Goal: Transaction & Acquisition: Purchase product/service

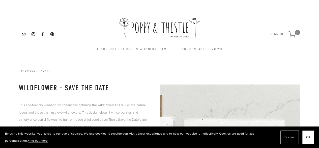
click at [48, 51] on div "About Our Philosophy Seed Paper Collections Stationery Invitations Save the Dat…" at bounding box center [160, 34] width 314 height 63
click at [310, 137] on span "OK" at bounding box center [309, 136] width 4 height 7
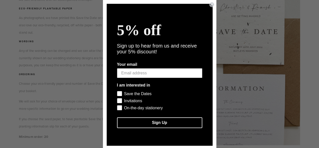
scroll to position [209, 0]
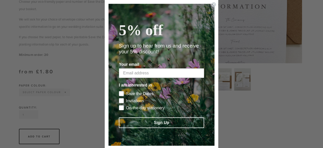
click at [212, 4] on circle "Close dialog" at bounding box center [214, 4] width 5 height 5
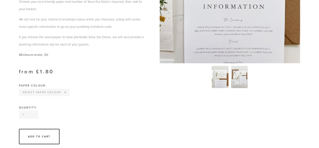
click at [54, 95] on select "Select Paper Colour Kraft Brown Off White Natural Grey Wildflower Seed paper" at bounding box center [44, 92] width 50 height 7
click at [116, 138] on div "Add To Cart" at bounding box center [83, 136] width 128 height 15
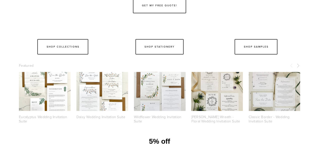
scroll to position [414, 0]
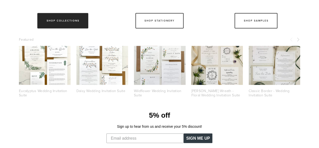
click at [72, 28] on link "Shop Collections" at bounding box center [62, 20] width 51 height 15
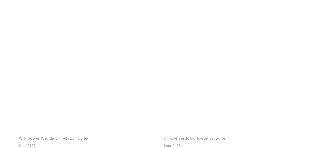
scroll to position [515, 0]
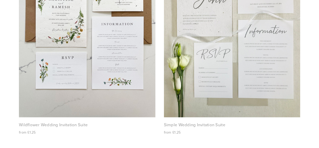
click at [67, 45] on img at bounding box center [87, 26] width 137 height 182
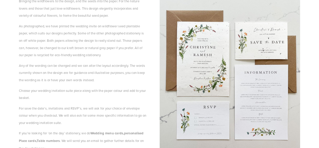
scroll to position [104, 0]
click at [209, 83] on img at bounding box center [230, 74] width 141 height 188
click at [146, 75] on p "Any of the wording can be changed and we can alter the layout accordingly. The …" at bounding box center [83, 73] width 128 height 22
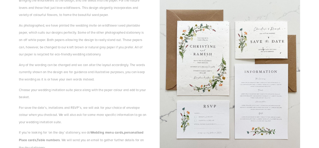
scroll to position [105, 0]
